Goal: Check status: Check status

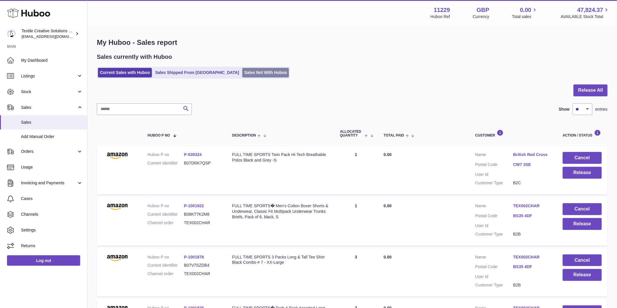
click at [242, 71] on link "Sales Not With Huboo" at bounding box center [265, 73] width 47 height 10
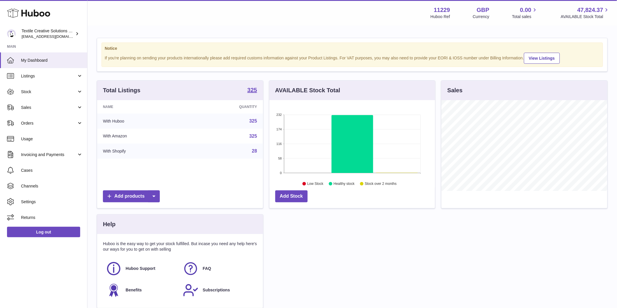
scroll to position [91, 166]
click at [43, 107] on span "Sales" at bounding box center [49, 108] width 56 height 6
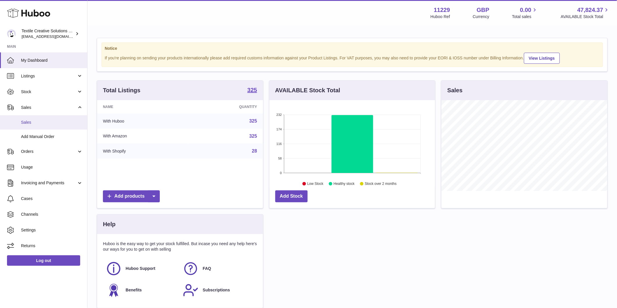
click at [44, 120] on span "Sales" at bounding box center [52, 123] width 62 height 6
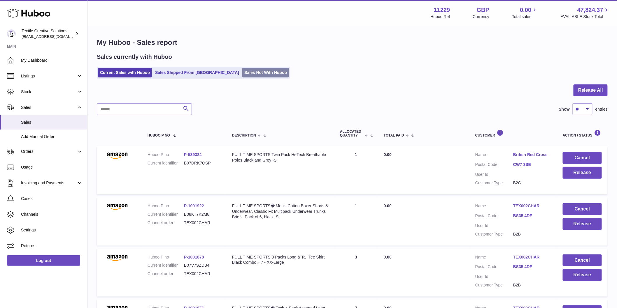
click at [251, 74] on link "Sales Not With Huboo" at bounding box center [265, 73] width 47 height 10
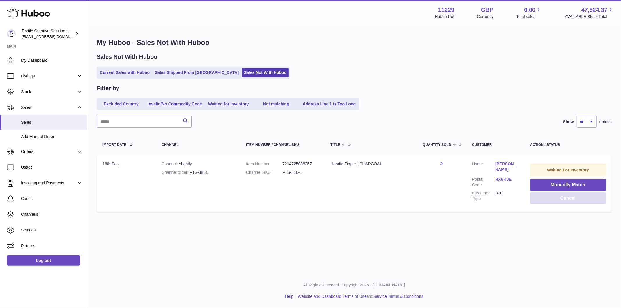
click at [577, 199] on button "Cancel" at bounding box center [569, 199] width 76 height 12
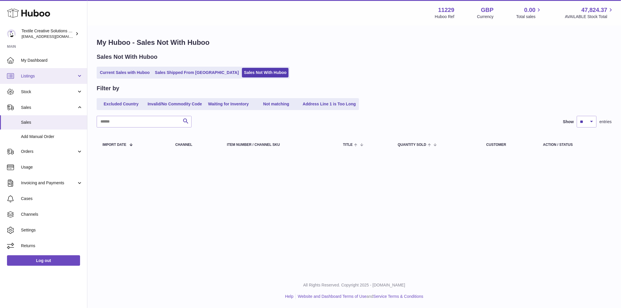
click at [66, 78] on span "Listings" at bounding box center [49, 76] width 56 height 6
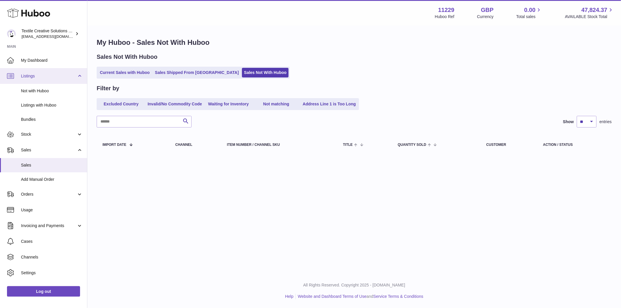
click at [66, 78] on span "Listings" at bounding box center [49, 76] width 56 height 6
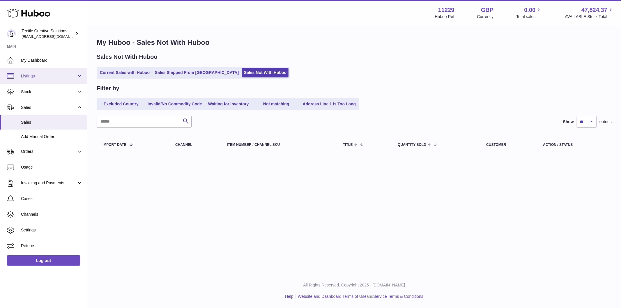
click at [66, 78] on span "Listings" at bounding box center [49, 76] width 56 height 6
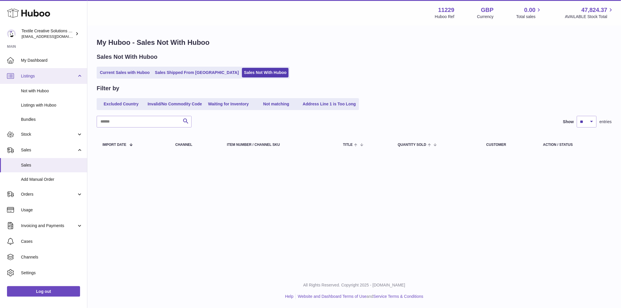
click at [66, 75] on span "Listings" at bounding box center [49, 76] width 56 height 6
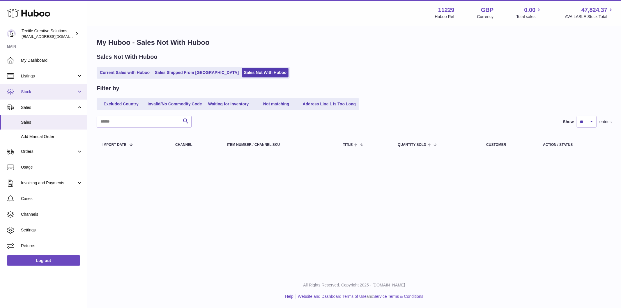
click at [64, 91] on span "Stock" at bounding box center [49, 92] width 56 height 6
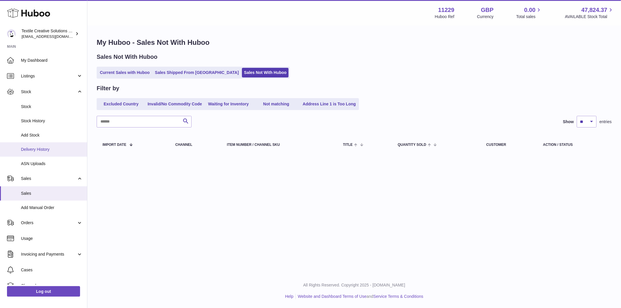
click at [57, 150] on span "Delivery History" at bounding box center [52, 150] width 62 height 6
